Goal: Task Accomplishment & Management: Manage account settings

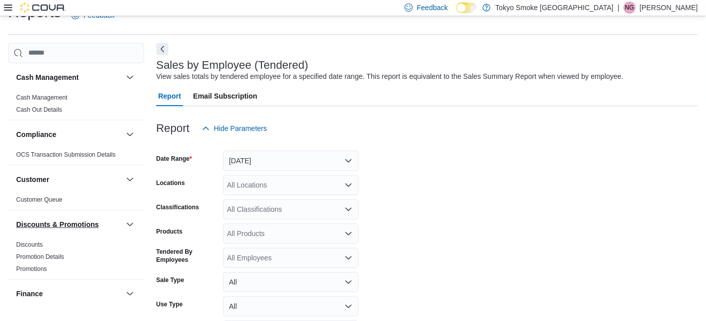
scroll to position [23, 0]
click at [48, 90] on div "Cash Management" at bounding box center [76, 77] width 136 height 28
click at [46, 94] on link "Cash Management" at bounding box center [41, 97] width 51 height 7
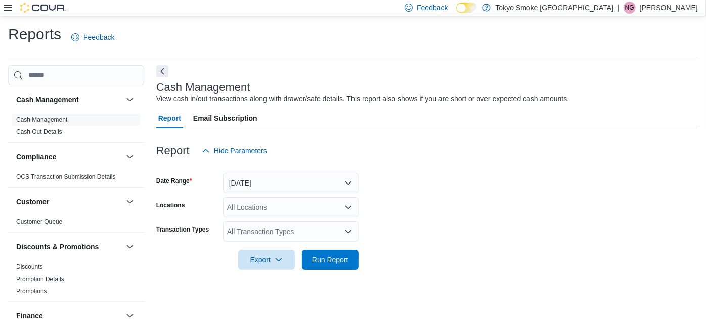
click at [10, 9] on icon at bounding box center [8, 8] width 8 height 8
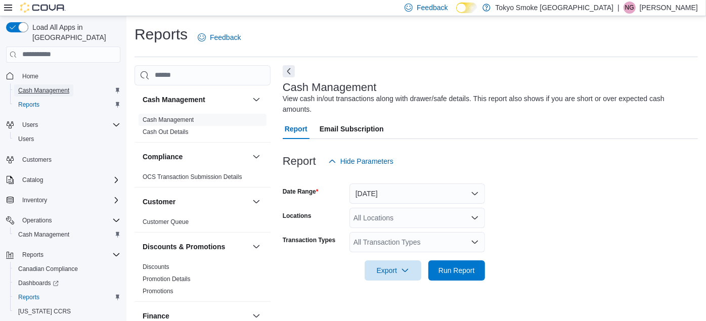
click at [36, 86] on span "Cash Management" at bounding box center [43, 90] width 51 height 8
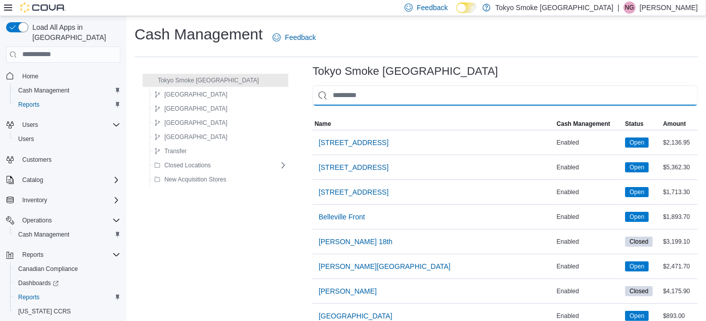
click at [318, 94] on input "This is a search bar. As you type, the results lower in the page will automatic…" at bounding box center [505, 95] width 385 height 20
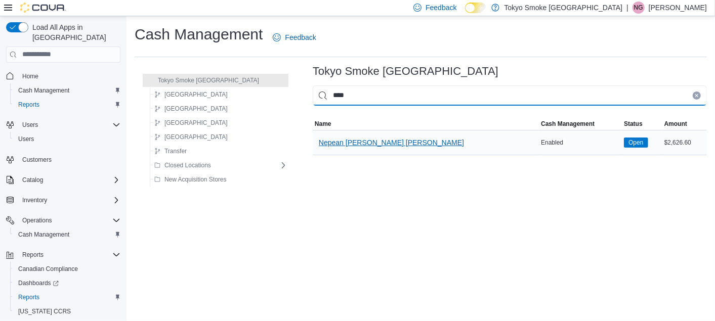
type input "****"
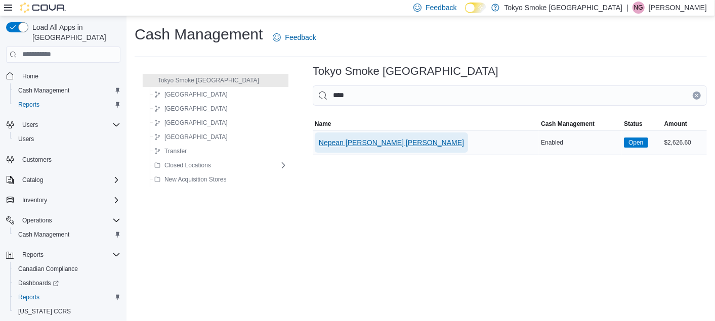
click at [337, 139] on span "Nepean [PERSON_NAME] [PERSON_NAME]" at bounding box center [391, 143] width 145 height 10
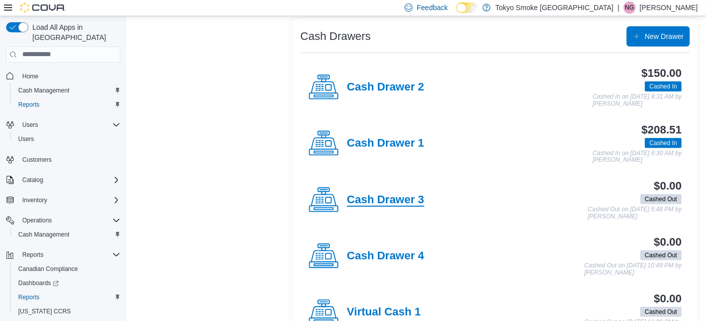
scroll to position [229, 0]
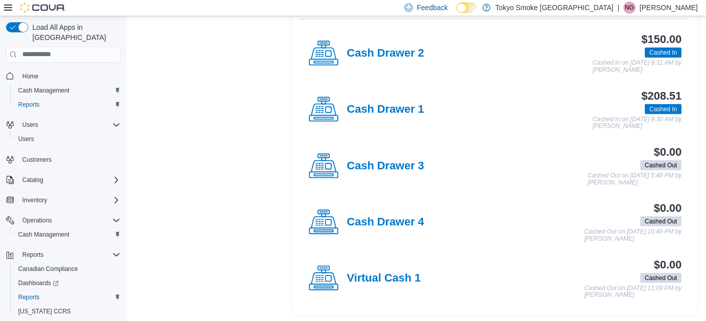
click at [397, 211] on div "Cash Drawer 4" at bounding box center [367, 222] width 116 height 30
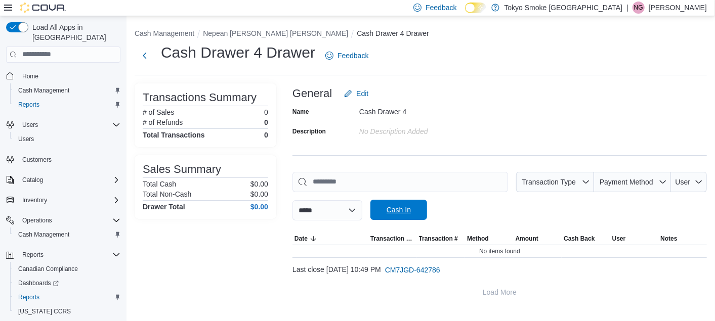
click at [401, 216] on span "Cash In" at bounding box center [398, 210] width 45 height 20
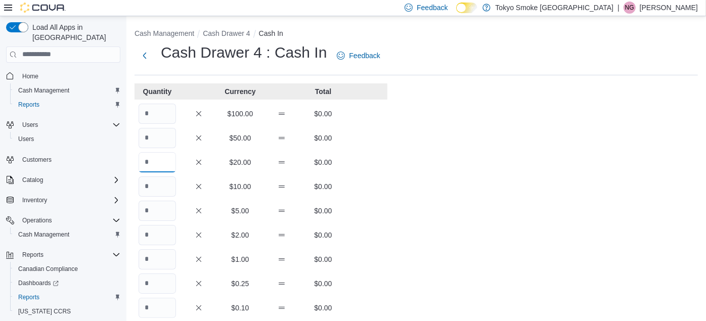
click at [166, 157] on input "Quantity" at bounding box center [157, 162] width 37 height 20
type input "*"
type input "**"
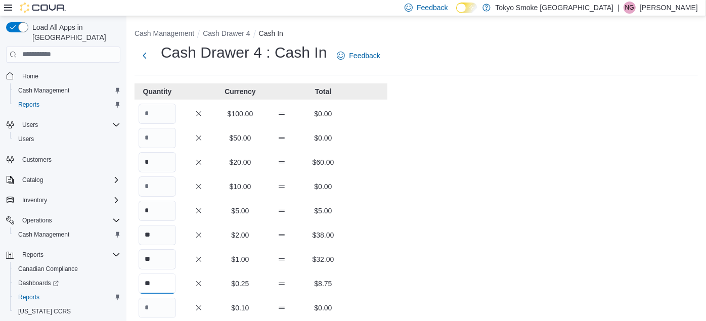
type input "**"
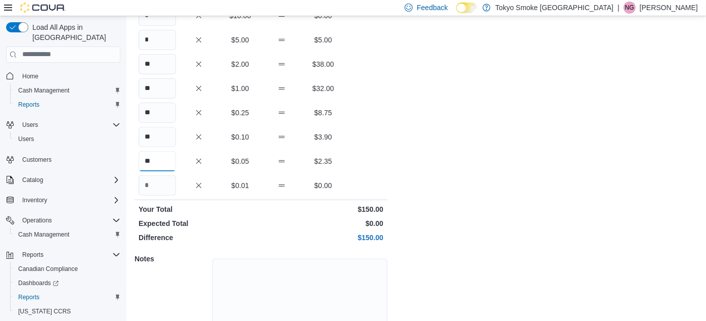
type input "**"
click at [348, 177] on div "$0.01 $0.00" at bounding box center [261, 186] width 253 height 20
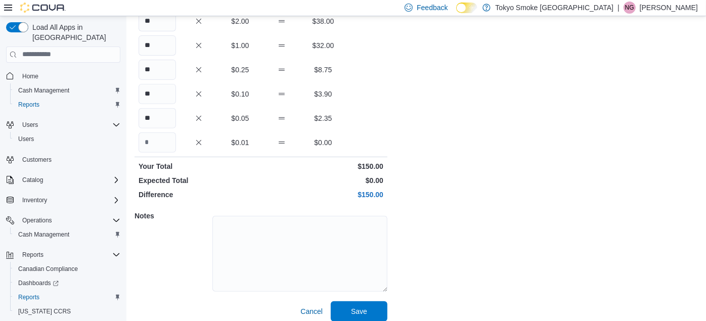
scroll to position [222, 0]
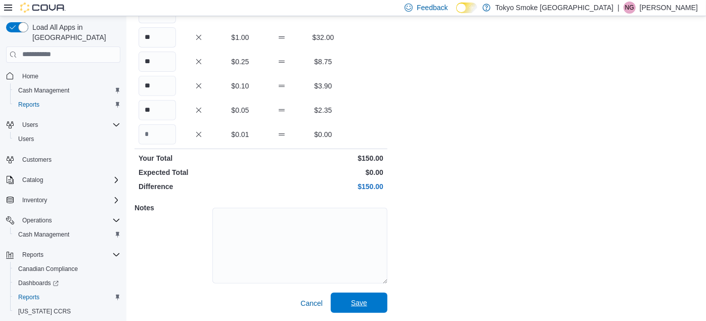
click at [348, 297] on span "Save" at bounding box center [359, 303] width 45 height 20
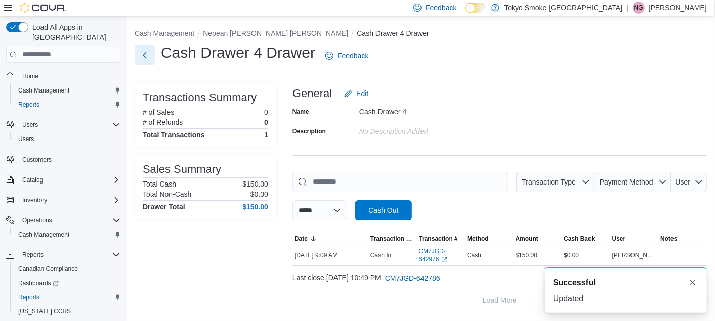
click at [144, 59] on button "Next" at bounding box center [145, 55] width 20 height 20
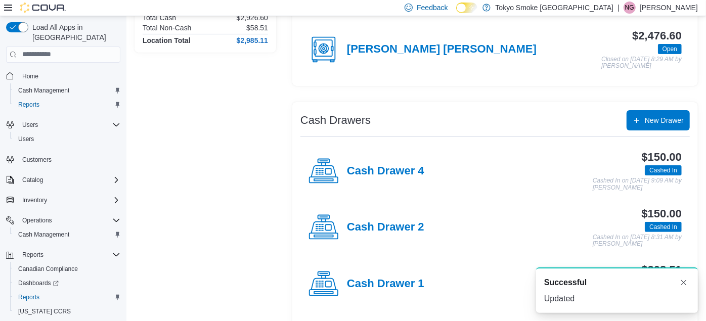
scroll to position [112, 0]
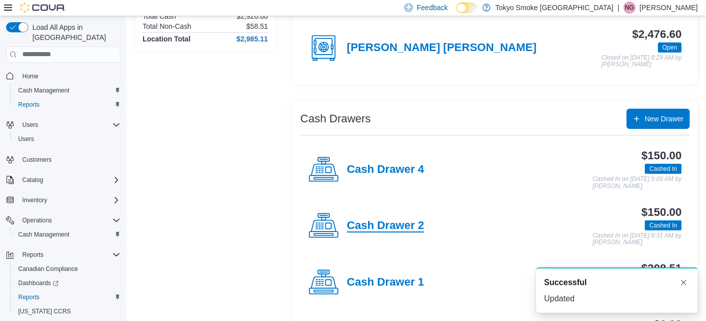
click at [363, 225] on h4 "Cash Drawer 2" at bounding box center [385, 226] width 77 height 13
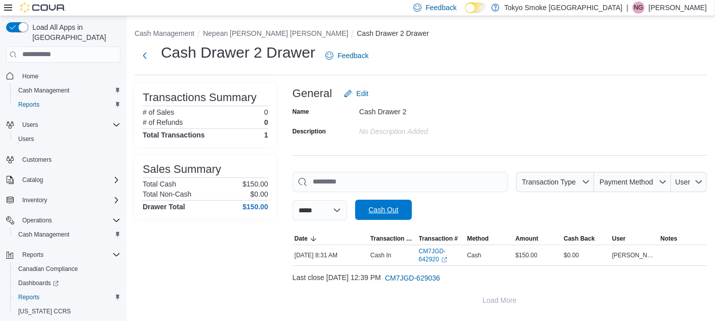
click at [380, 202] on span "Cash Out" at bounding box center [383, 210] width 45 height 20
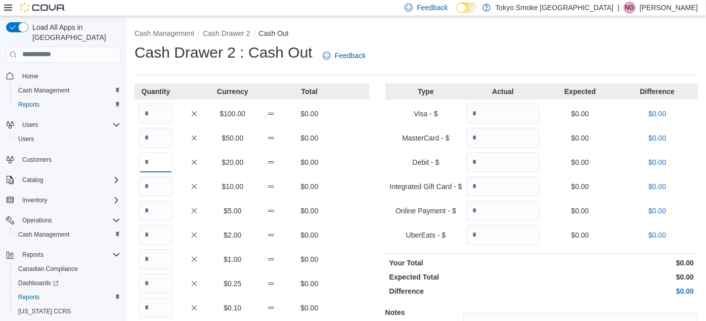
click at [152, 169] on input "Quantity" at bounding box center [156, 162] width 34 height 20
type input "*"
type input "**"
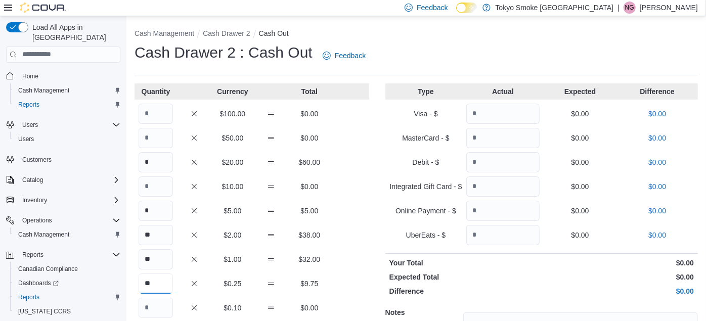
type input "**"
type input "*"
click at [157, 282] on input "**" at bounding box center [156, 284] width 34 height 20
type input "**"
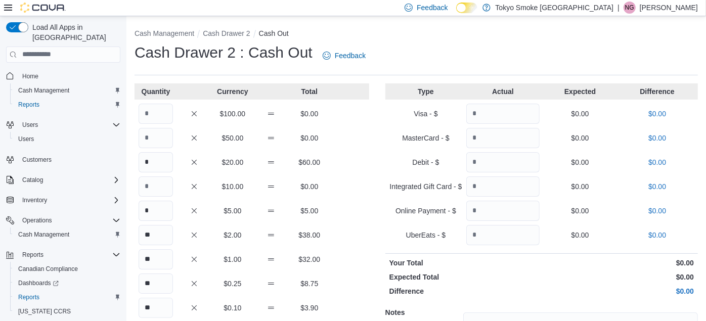
scroll to position [108, 0]
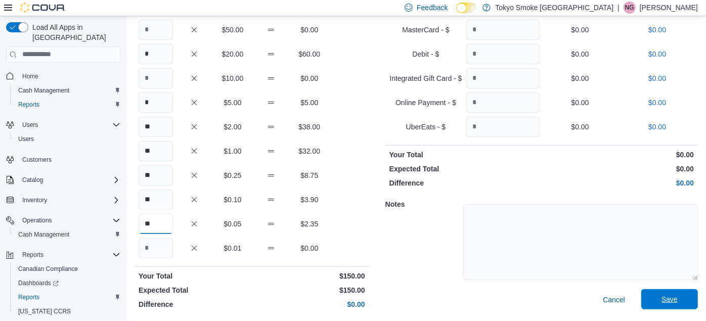
type input "**"
click at [673, 291] on span "Save" at bounding box center [669, 299] width 45 height 20
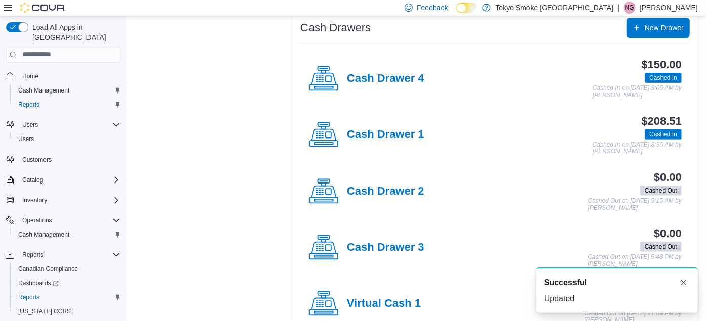
scroll to position [229, 0]
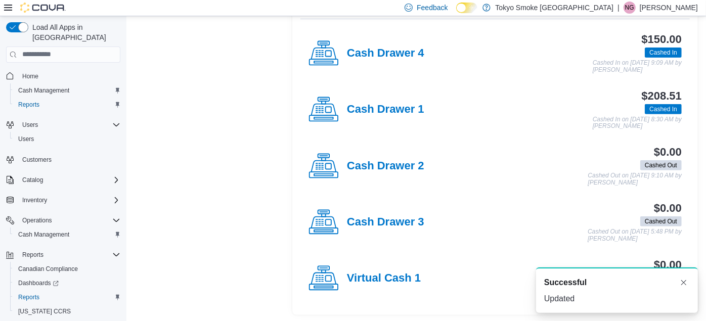
click at [170, 185] on div "Location Summary Total Cash $2,926.60 Total Non-Cash $58.51 Location Total $2,9…" at bounding box center [206, 93] width 142 height 444
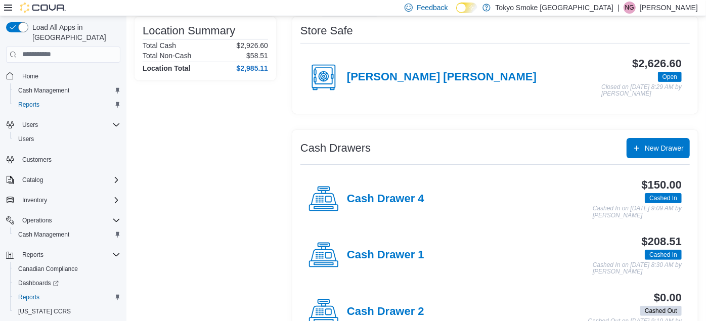
scroll to position [0, 0]
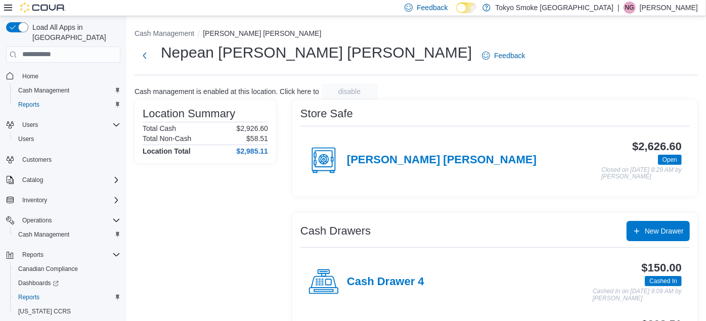
click at [455, 52] on div "Nepean [PERSON_NAME] [PERSON_NAME] Feedback" at bounding box center [416, 55] width 563 height 26
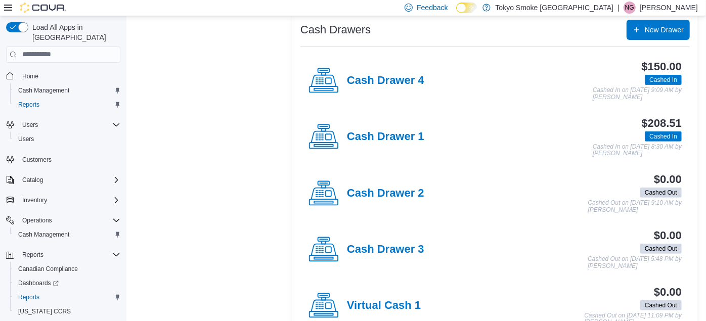
scroll to position [229, 0]
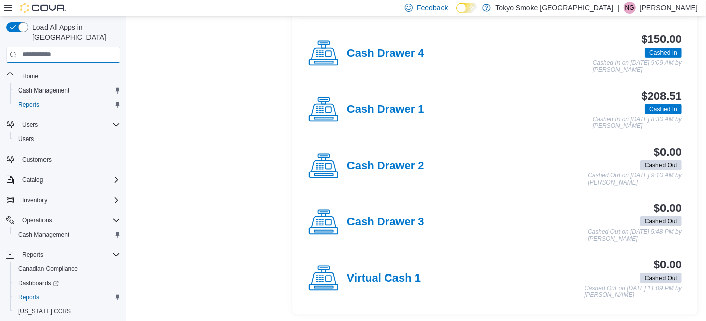
click at [39, 48] on input "search" at bounding box center [63, 55] width 114 height 16
click at [21, 101] on span "Reports" at bounding box center [28, 105] width 21 height 8
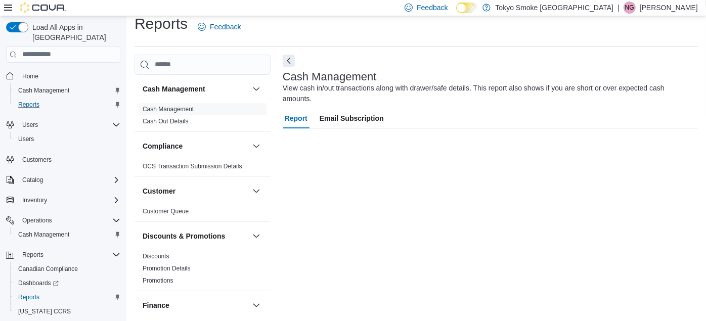
scroll to position [13, 0]
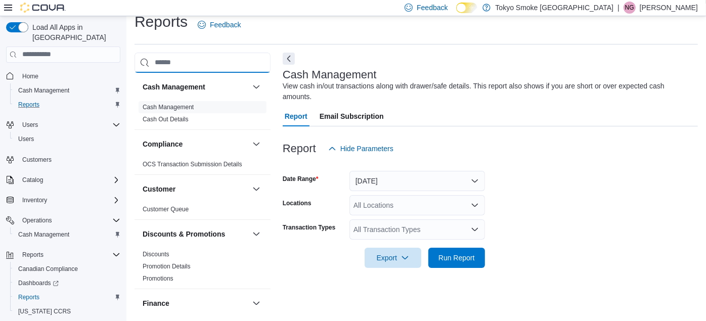
click at [191, 58] on input "search" at bounding box center [203, 63] width 136 height 20
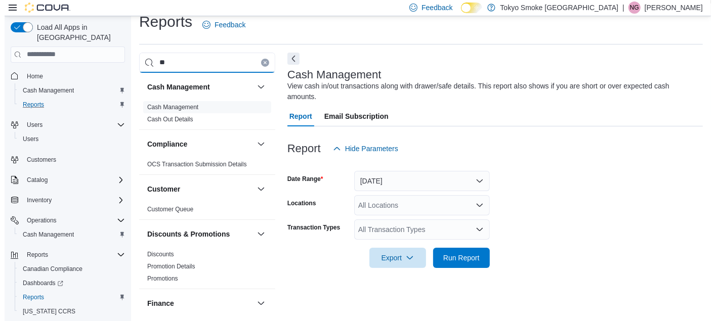
scroll to position [0, 0]
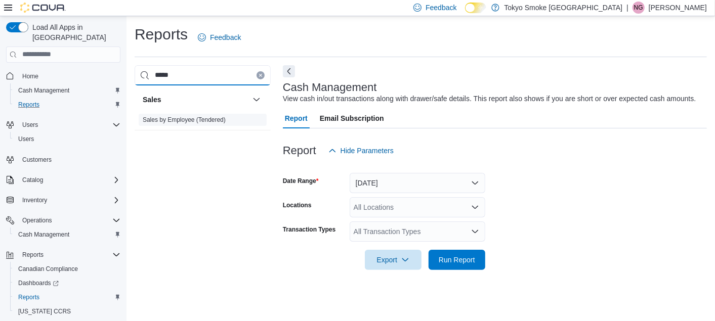
type input "*****"
click at [184, 121] on link "Sales by Employee (Tendered)" at bounding box center [184, 119] width 83 height 7
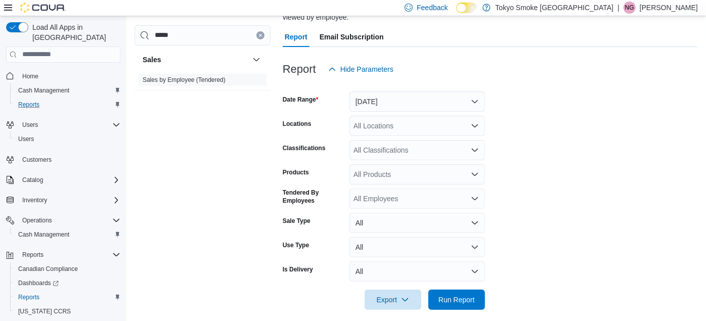
scroll to position [101, 0]
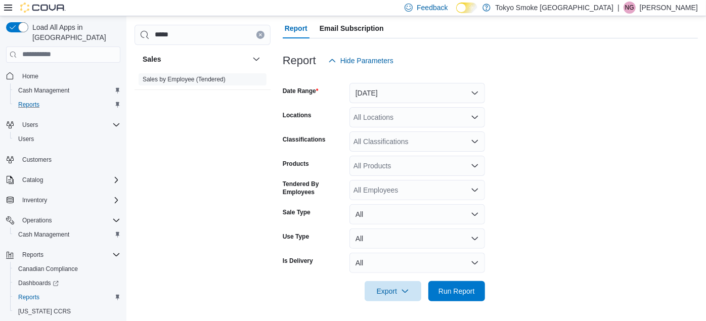
click at [391, 112] on div "All Locations" at bounding box center [417, 117] width 136 height 20
type input "****"
click at [398, 128] on button "Nepean [PERSON_NAME] [PERSON_NAME]" at bounding box center [417, 134] width 136 height 15
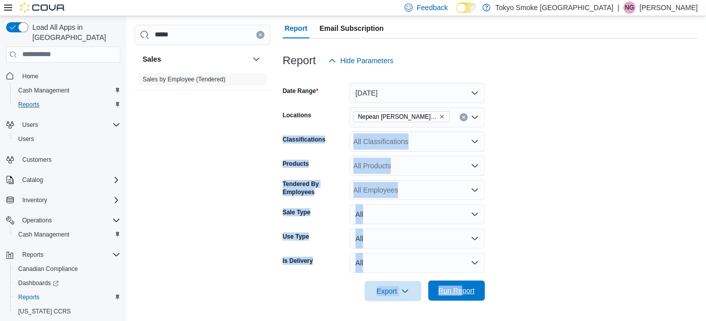
drag, startPoint x: 637, startPoint y: 126, endPoint x: 463, endPoint y: 284, distance: 235.2
click at [463, 284] on form "Date Range [DATE] Locations Nepean [PERSON_NAME] [PERSON_NAME] Classifications …" at bounding box center [490, 186] width 415 height 231
click at [463, 284] on span "Run Report" at bounding box center [456, 291] width 45 height 20
click at [680, 206] on form "Date Range [DATE] Locations Nepean [PERSON_NAME] [PERSON_NAME] Classifications …" at bounding box center [490, 186] width 415 height 231
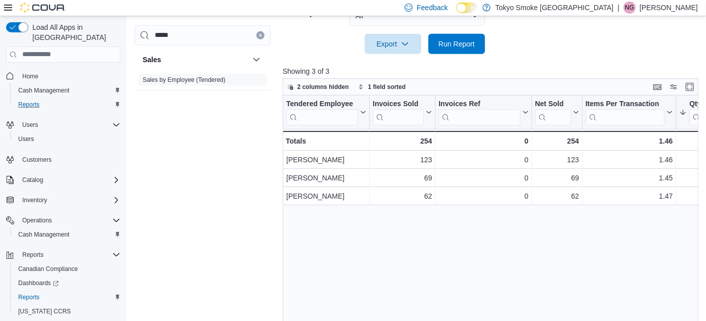
scroll to position [370, 0]
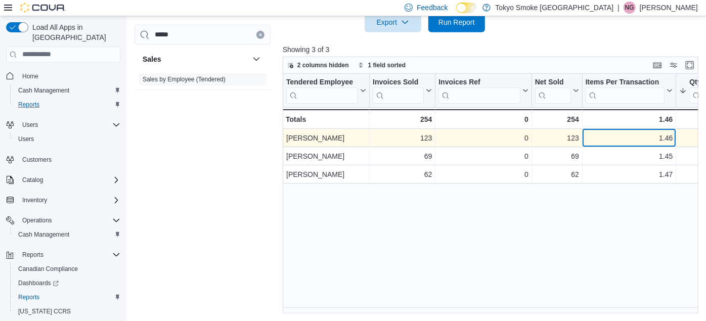
click at [638, 134] on div "1.46" at bounding box center [629, 138] width 87 height 12
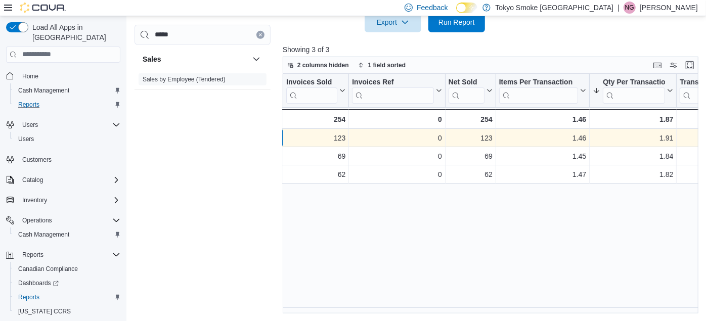
scroll to position [0, 0]
